Goal: Information Seeking & Learning: Compare options

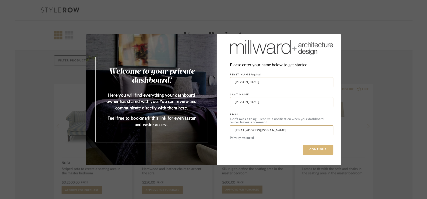
click at [315, 148] on button "CONTINUE" at bounding box center [318, 150] width 31 height 10
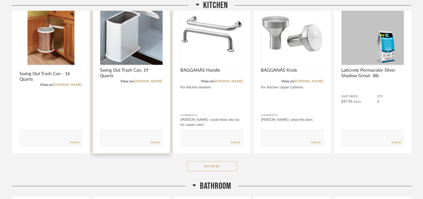
scroll to position [200, 0]
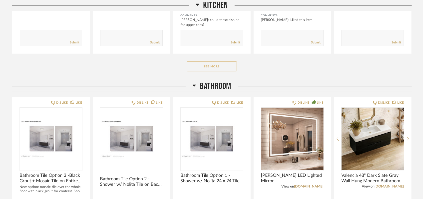
click at [212, 69] on button "See More" at bounding box center [212, 67] width 50 height 10
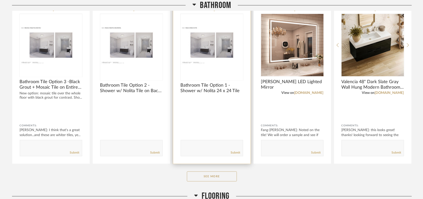
scroll to position [470, 0]
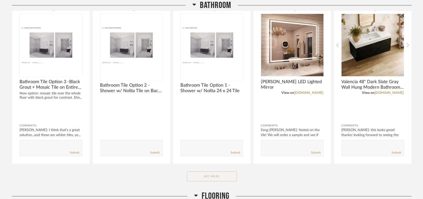
click at [210, 175] on button "See More" at bounding box center [212, 177] width 50 height 10
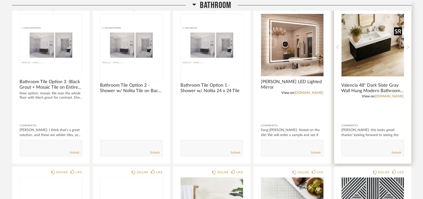
click at [383, 47] on img "0" at bounding box center [373, 45] width 63 height 63
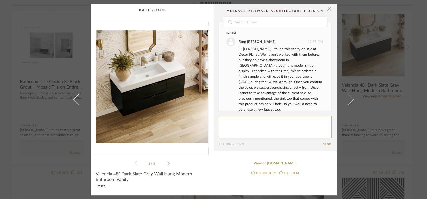
scroll to position [63, 0]
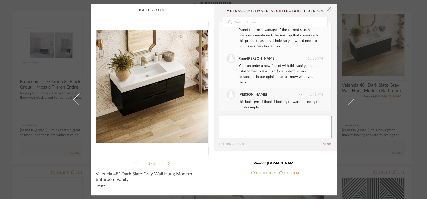
click at [255, 162] on link "View on decorplanet.com" at bounding box center [275, 164] width 113 height 4
click at [326, 8] on span "button" at bounding box center [329, 9] width 10 height 10
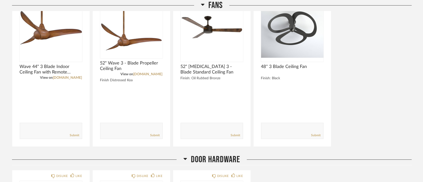
scroll to position [1369, 0]
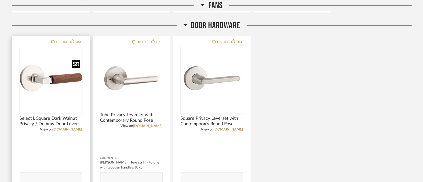
click at [54, 87] on img "0" at bounding box center [51, 78] width 63 height 63
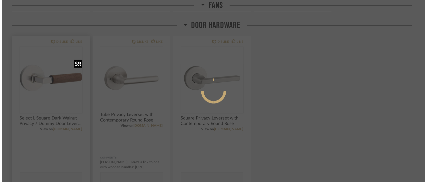
scroll to position [0, 0]
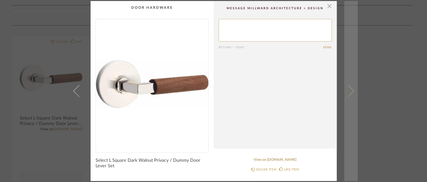
click at [348, 91] on span at bounding box center [348, 91] width 12 height 12
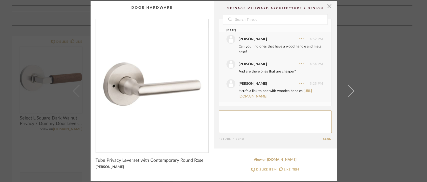
scroll to position [14, 0]
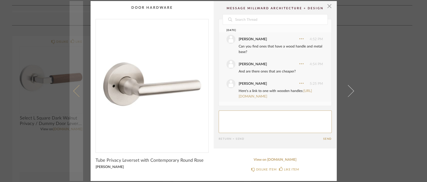
click at [77, 86] on span at bounding box center [79, 91] width 12 height 12
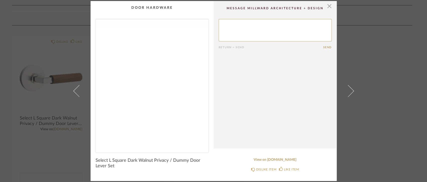
click at [176, 129] on img "0" at bounding box center [152, 83] width 113 height 129
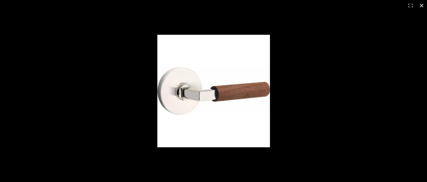
click at [300, 98] on div at bounding box center [307, 99] width 300 height 128
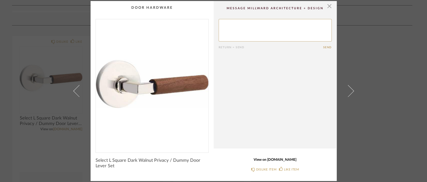
click at [266, 159] on link "View on build.com" at bounding box center [275, 160] width 113 height 4
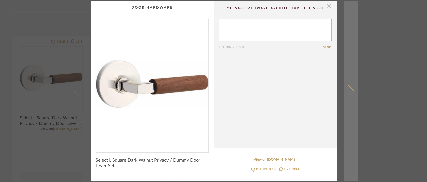
click at [350, 87] on link at bounding box center [351, 91] width 14 height 180
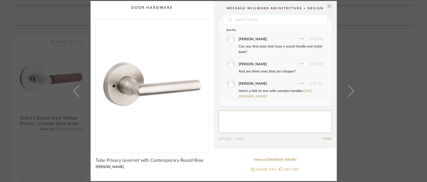
click at [350, 87] on link at bounding box center [351, 91] width 14 height 180
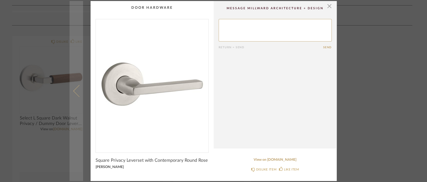
click at [77, 91] on span at bounding box center [79, 91] width 12 height 12
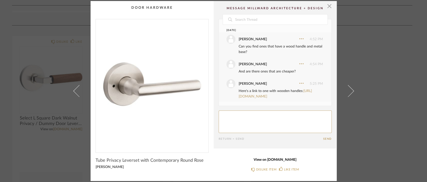
click at [287, 160] on link "View on build.com" at bounding box center [275, 160] width 113 height 4
